Goal: Task Accomplishment & Management: Manage account settings

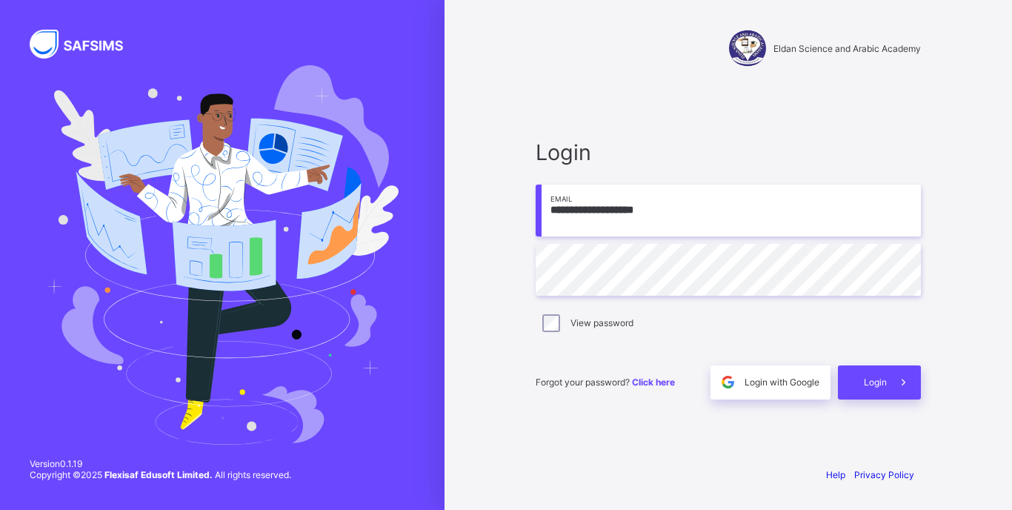
type input "**********"
click at [865, 380] on span "Login" at bounding box center [875, 381] width 23 height 11
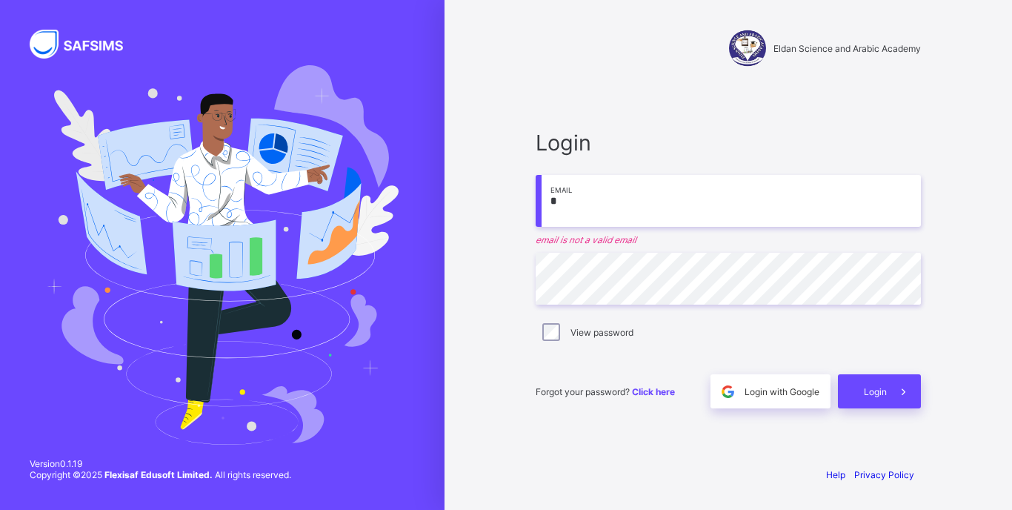
type input "**********"
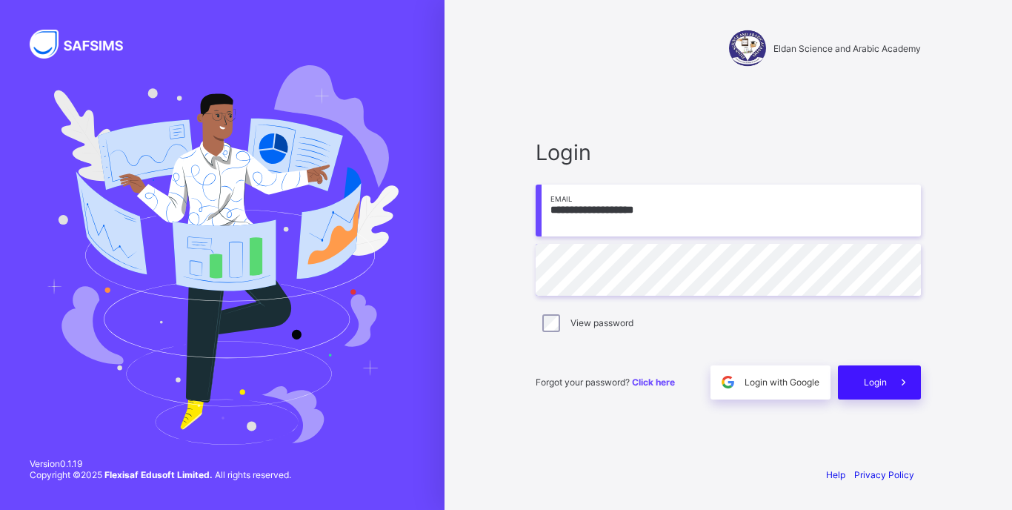
drag, startPoint x: 874, startPoint y: 384, endPoint x: 858, endPoint y: 387, distance: 16.0
click at [869, 387] on span "Login" at bounding box center [875, 381] width 23 height 11
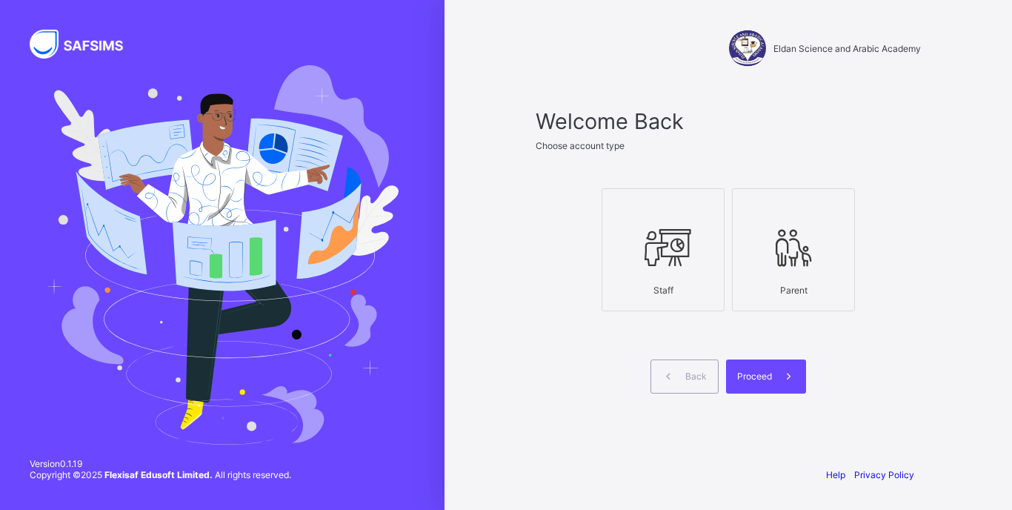
click at [624, 253] on div at bounding box center [663, 248] width 107 height 59
click at [761, 375] on span "Proceed" at bounding box center [754, 375] width 35 height 11
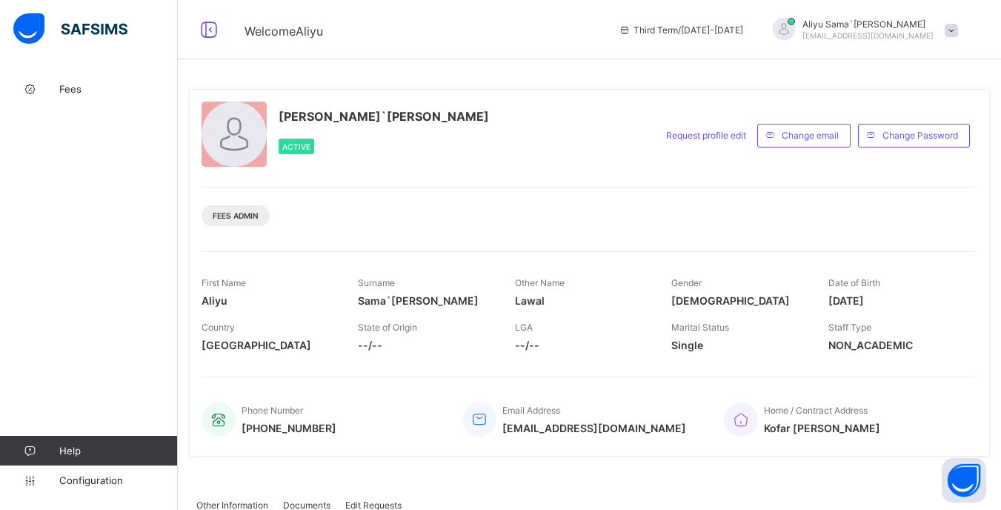
click at [695, 208] on div "Fees Admin" at bounding box center [589, 210] width 776 height 47
click at [64, 89] on span "Fees" at bounding box center [118, 89] width 119 height 12
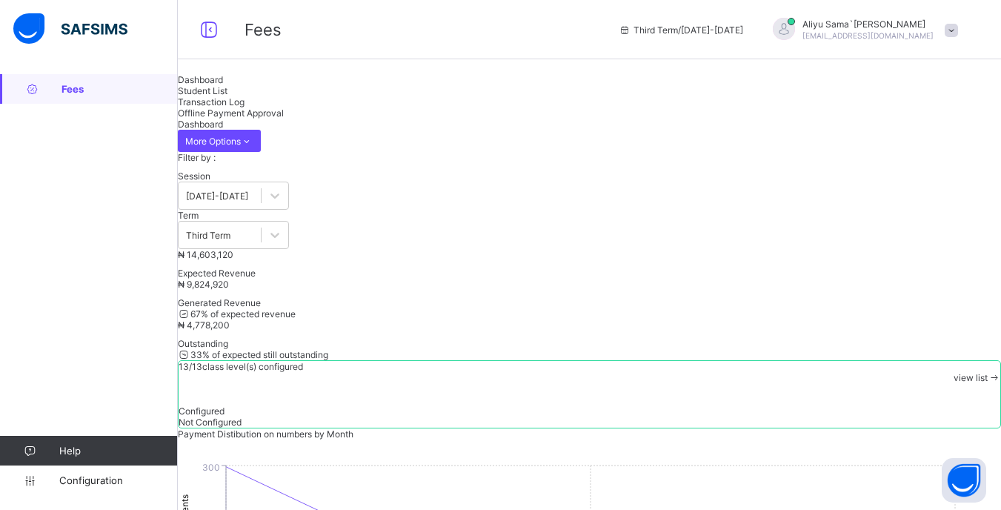
click at [227, 96] on span "Student List" at bounding box center [203, 90] width 50 height 11
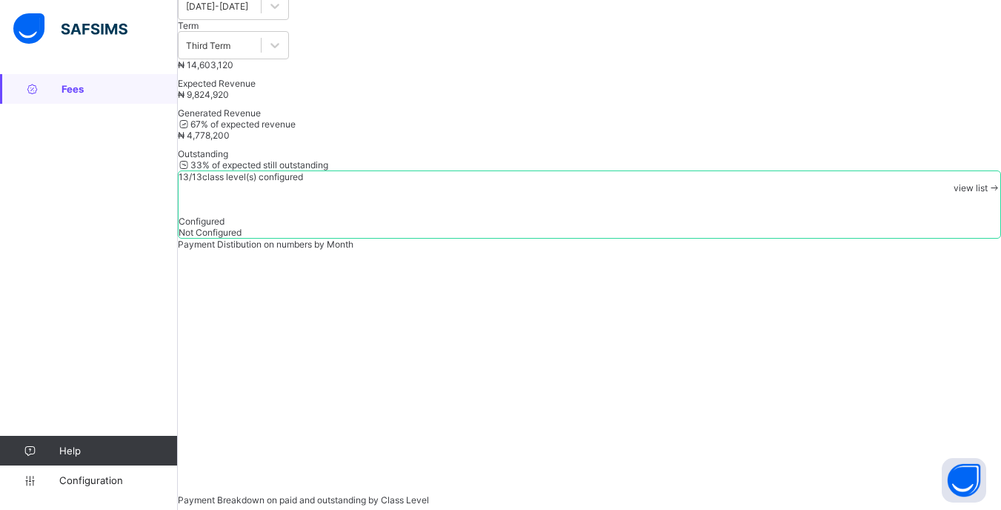
scroll to position [192, 0]
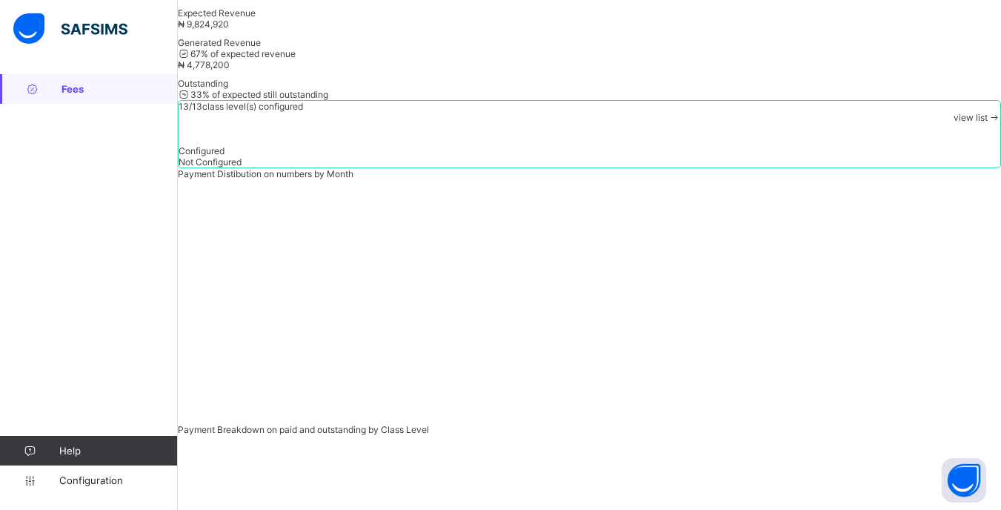
drag, startPoint x: 826, startPoint y: 139, endPoint x: 870, endPoint y: 137, distance: 44.5
